Goal: Task Accomplishment & Management: Manage account settings

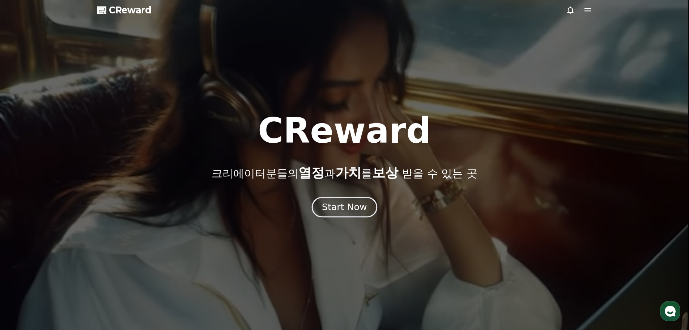
click at [329, 200] on button "Start Now" at bounding box center [344, 206] width 65 height 21
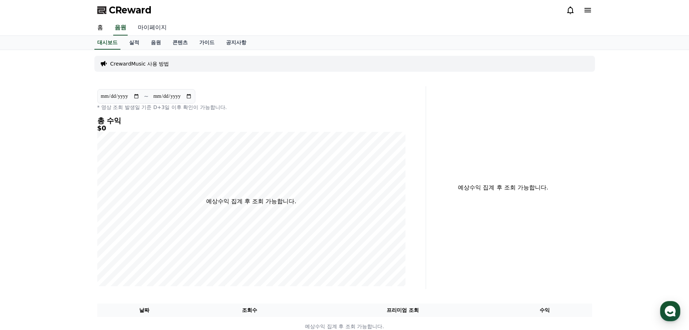
click at [150, 28] on link "마이페이지" at bounding box center [152, 27] width 41 height 15
select select "**********"
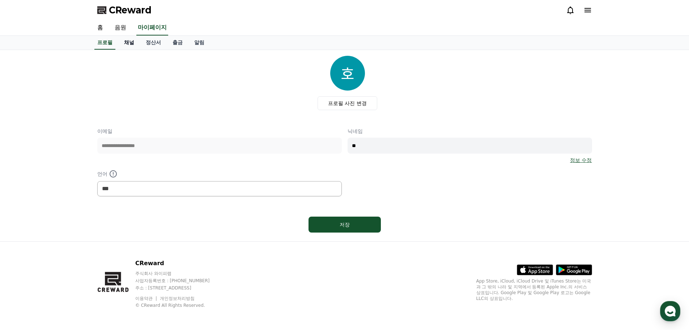
click at [131, 43] on link "채널" at bounding box center [129, 43] width 22 height 14
